Goal: Information Seeking & Learning: Learn about a topic

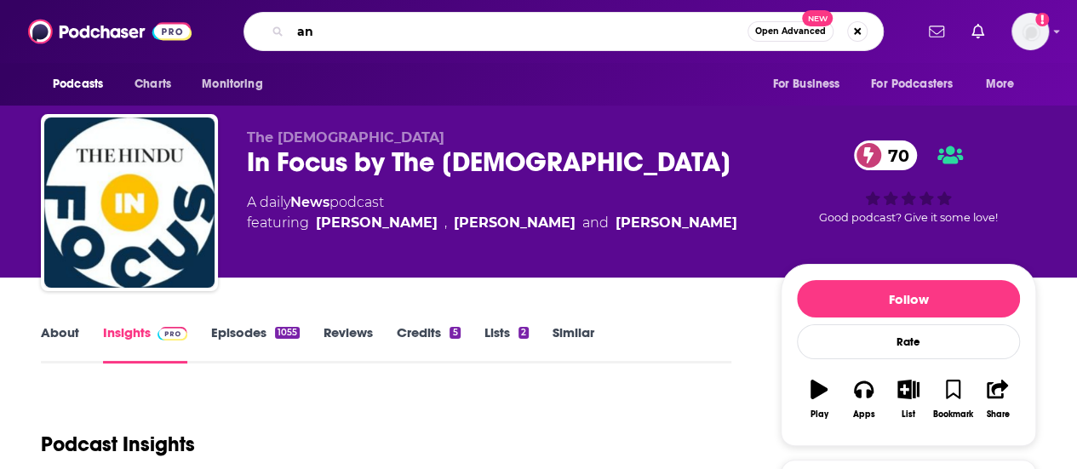
type input "a"
type input "the anti fraud coalitin"
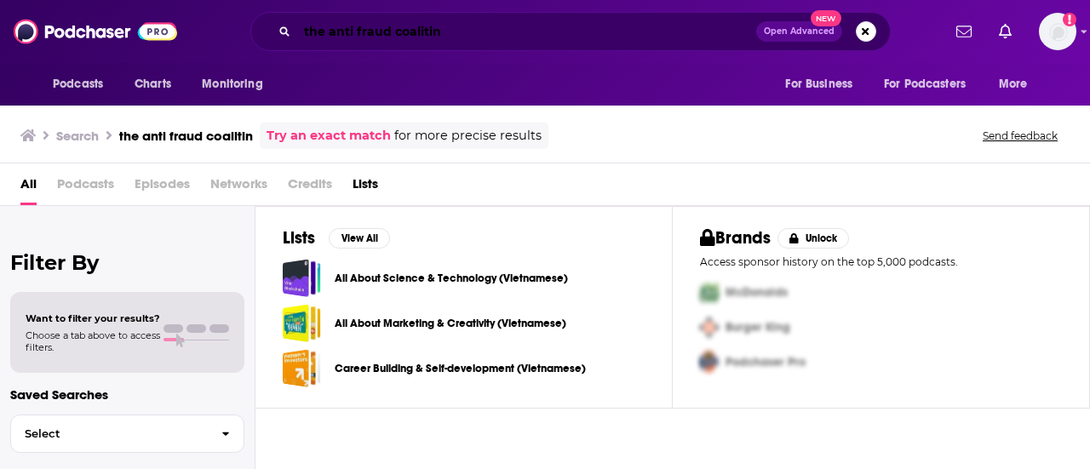
click at [483, 31] on input "the anti fraud coalitin" at bounding box center [526, 31] width 459 height 27
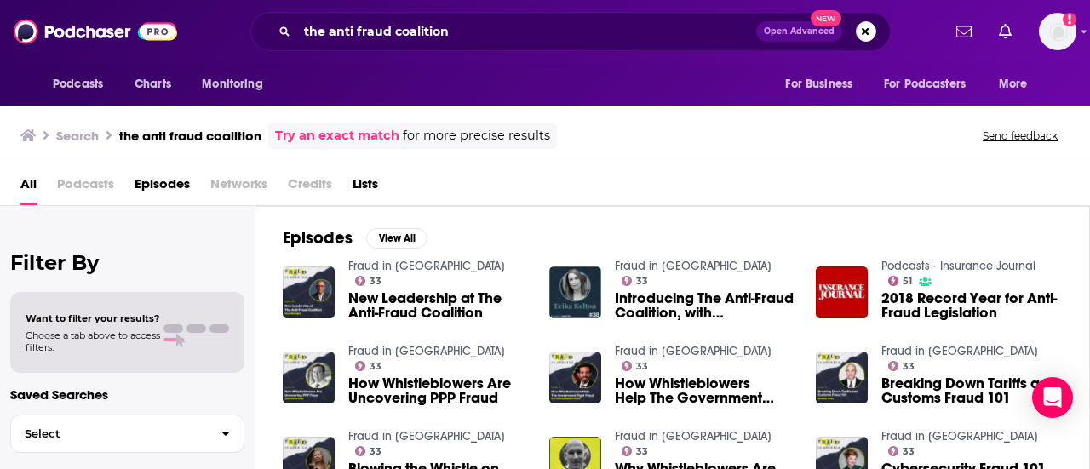
click at [94, 184] on span "Podcasts" at bounding box center [85, 187] width 57 height 35
click at [207, 139] on h3 "the anti fraud coalition" at bounding box center [190, 136] width 142 height 16
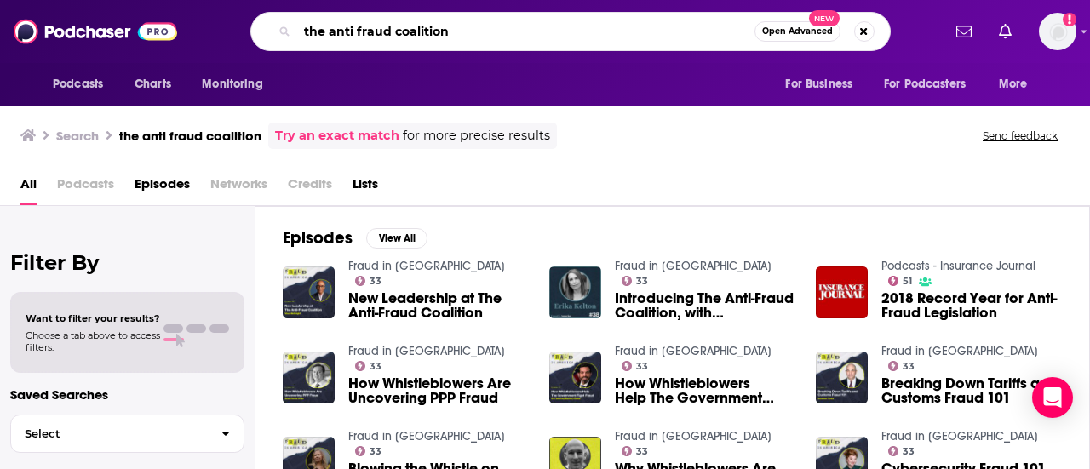
click at [433, 25] on input "the anti fraud coalition" at bounding box center [525, 31] width 457 height 27
type input "fraud in [GEOGRAPHIC_DATA]"
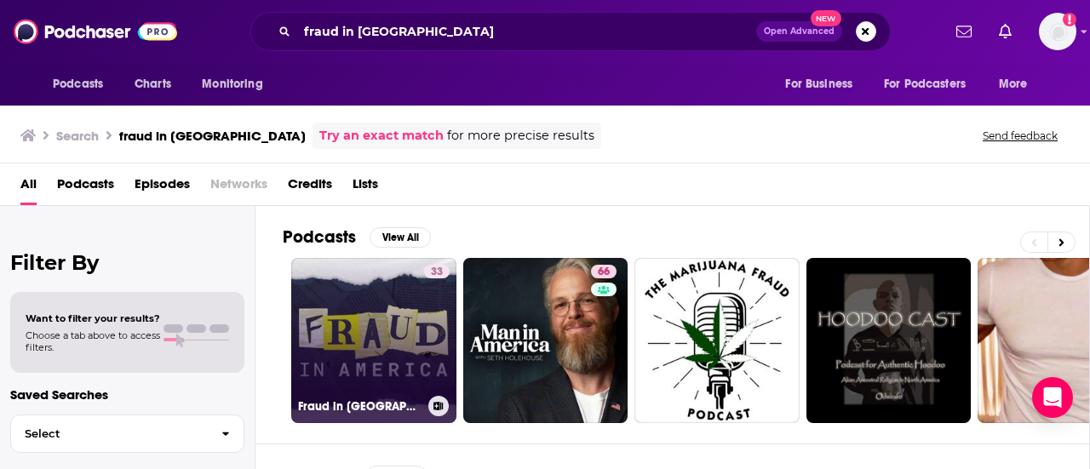
click at [363, 301] on link "33 Fraud in [GEOGRAPHIC_DATA]" at bounding box center [373, 340] width 165 height 165
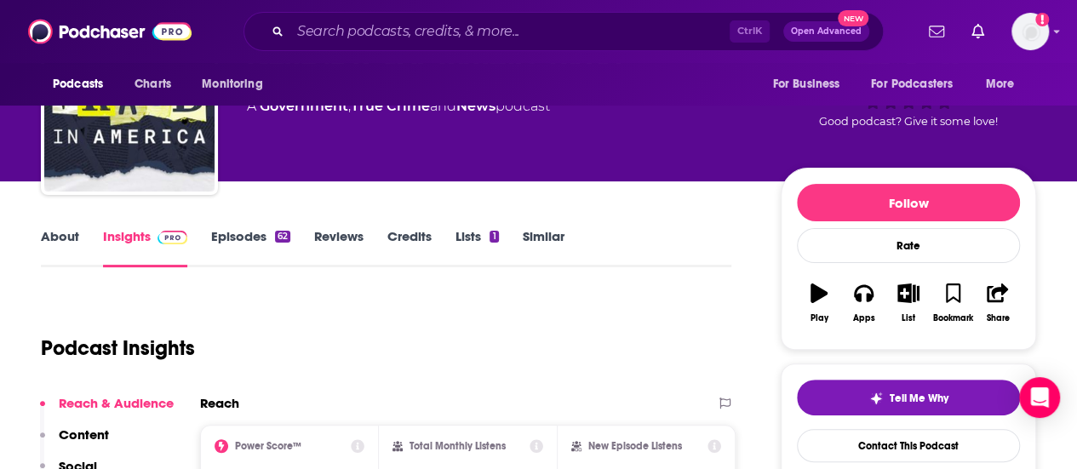
scroll to position [95, 0]
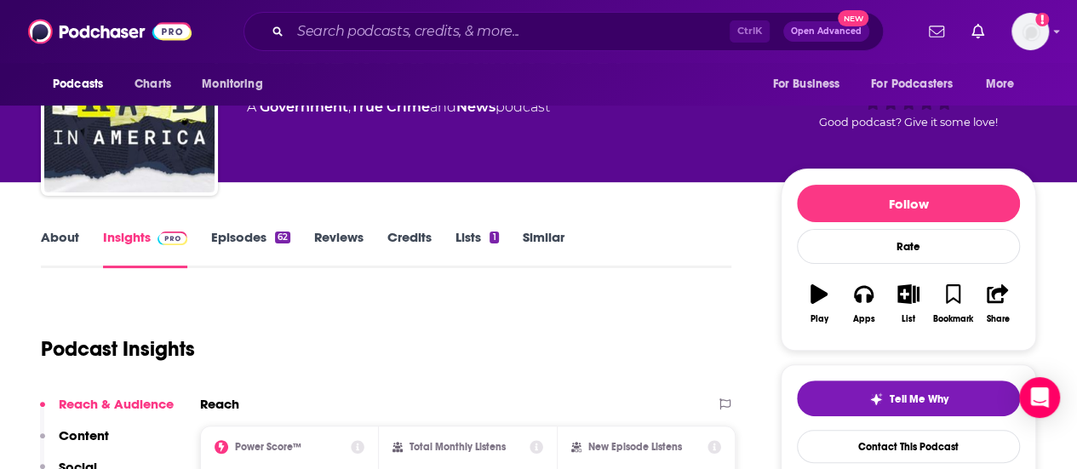
click at [230, 230] on link "Episodes 62" at bounding box center [250, 248] width 79 height 39
